Goal: Transaction & Acquisition: Book appointment/travel/reservation

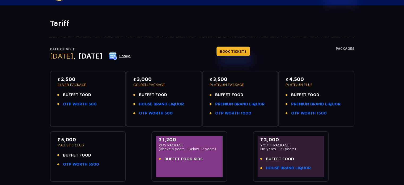
scroll to position [21, 0]
click at [343, 51] on h4 "Packages" at bounding box center [345, 55] width 19 height 19
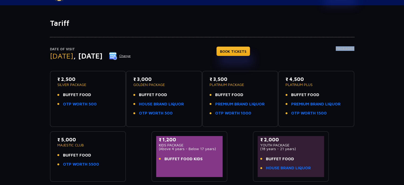
click at [343, 51] on h4 "Packages" at bounding box center [345, 55] width 19 height 19
click at [344, 48] on h4 "Packages" at bounding box center [345, 55] width 19 height 19
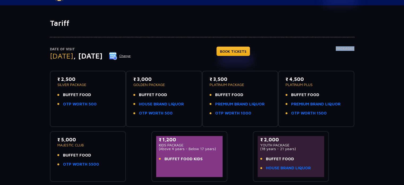
click at [344, 48] on h4 "Packages" at bounding box center [345, 55] width 19 height 19
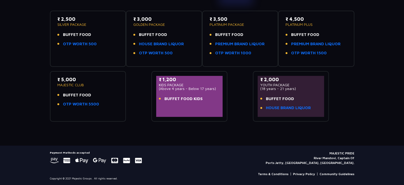
scroll to position [0, 0]
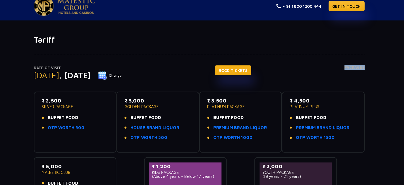
click at [242, 72] on link "BOOK TICKETS" at bounding box center [232, 72] width 33 height 9
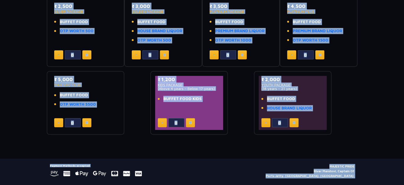
scroll to position [117, 0]
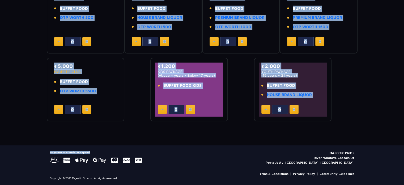
drag, startPoint x: 84, startPoint y: 31, endPoint x: 158, endPoint y: 153, distance: 143.0
click at [158, 153] on app-pages "+ 91 1800 1200 444 GET IN TOUCH Ticket Booking Date of Visit [DATE] Change Your…" at bounding box center [202, 34] width 404 height 302
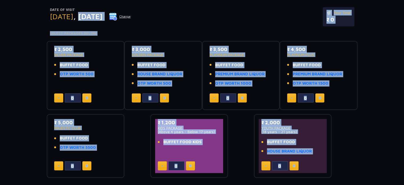
scroll to position [0, 0]
